Goal: Information Seeking & Learning: Learn about a topic

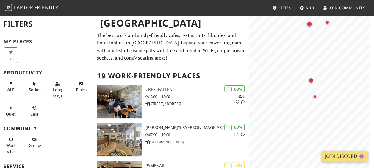
click at [373, 105] on html "Laptop Friendly Cities Add Join Community [GEOGRAPHIC_DATA] Filters My Places L…" at bounding box center [187, 84] width 374 height 168
click at [373, 67] on html "Laptop Friendly Cities Add Join Community [GEOGRAPHIC_DATA] Filters My Places L…" at bounding box center [187, 84] width 374 height 168
click at [341, 70] on div "Map marker" at bounding box center [340, 69] width 4 height 4
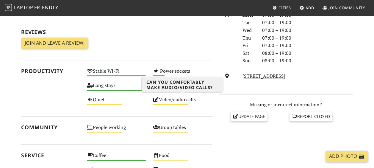
scroll to position [175, 0]
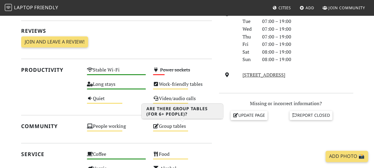
click at [205, 127] on div "Group tables Medium" at bounding box center [182, 129] width 66 height 14
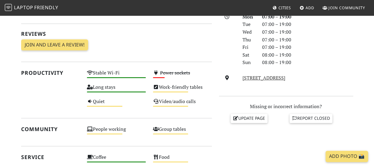
scroll to position [175, 0]
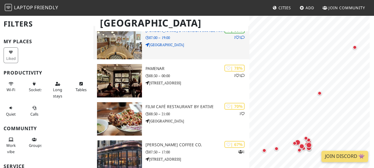
scroll to position [98, 0]
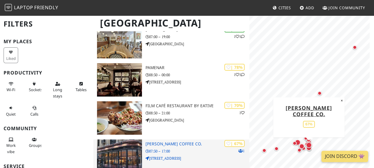
click at [185, 156] on p "[STREET_ADDRESS]" at bounding box center [197, 158] width 104 height 6
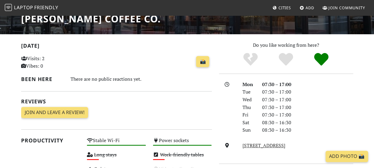
scroll to position [90, 0]
